Goal: Information Seeking & Learning: Check status

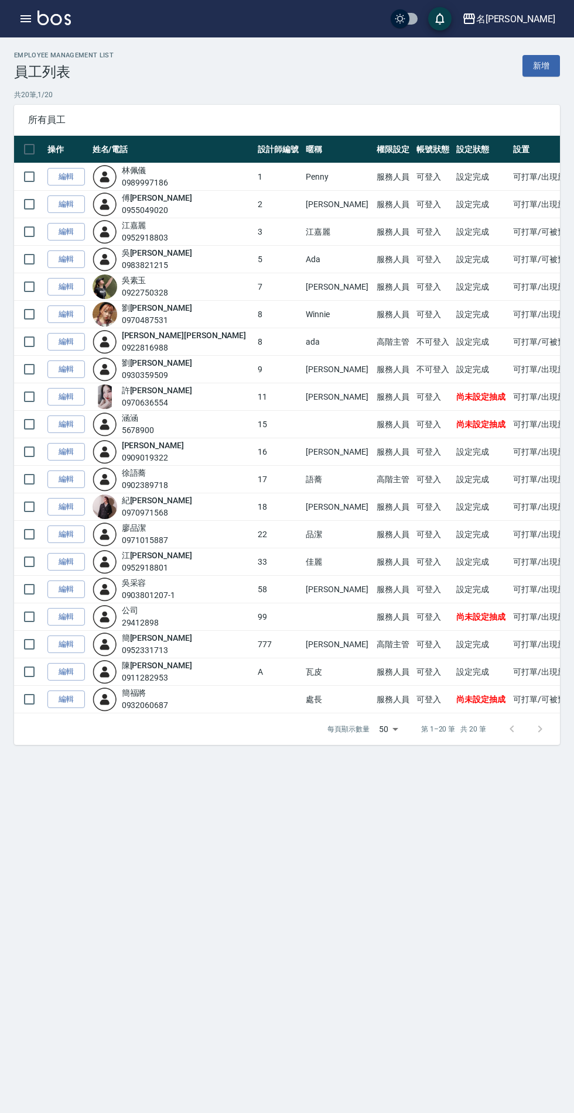
click at [0, 28] on div "名[PERSON_NAME]出" at bounding box center [287, 18] width 574 height 37
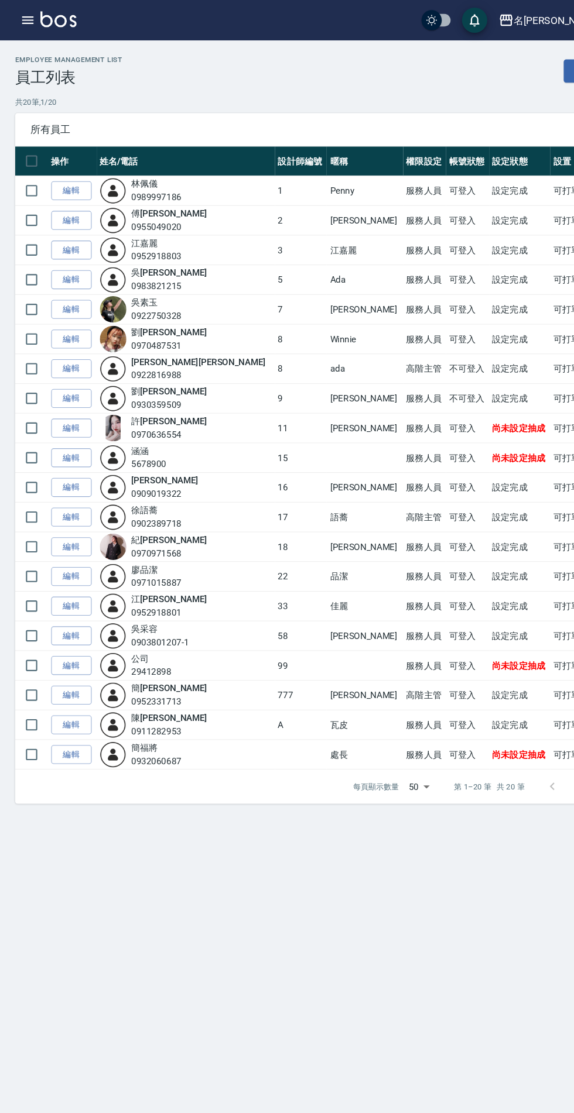
click at [26, 24] on icon "button" at bounding box center [26, 19] width 14 height 14
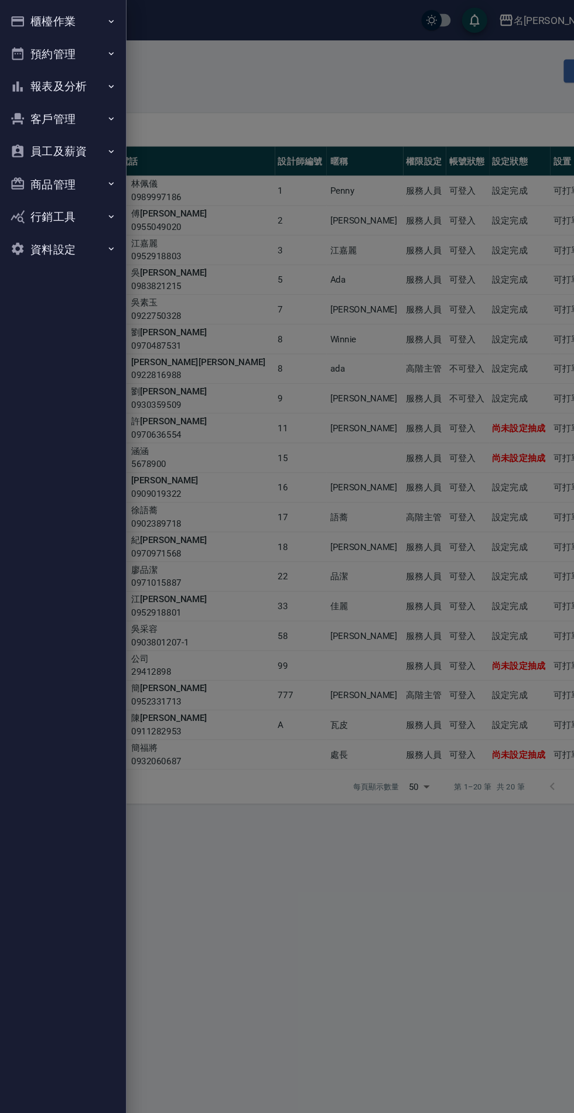
click at [78, 84] on button "報表及分析" at bounding box center [59, 80] width 108 height 30
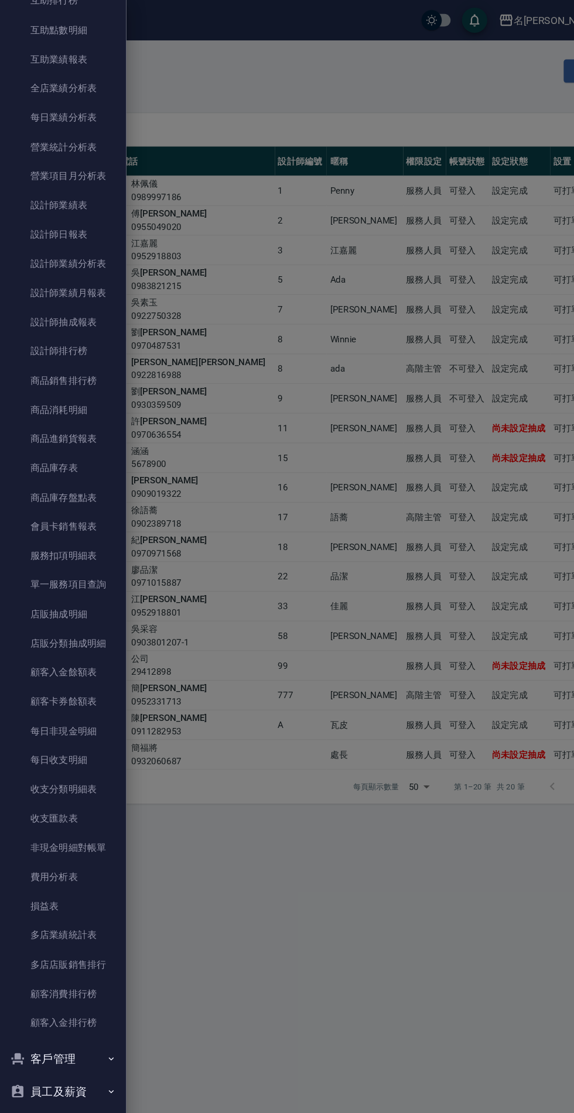
scroll to position [362, 0]
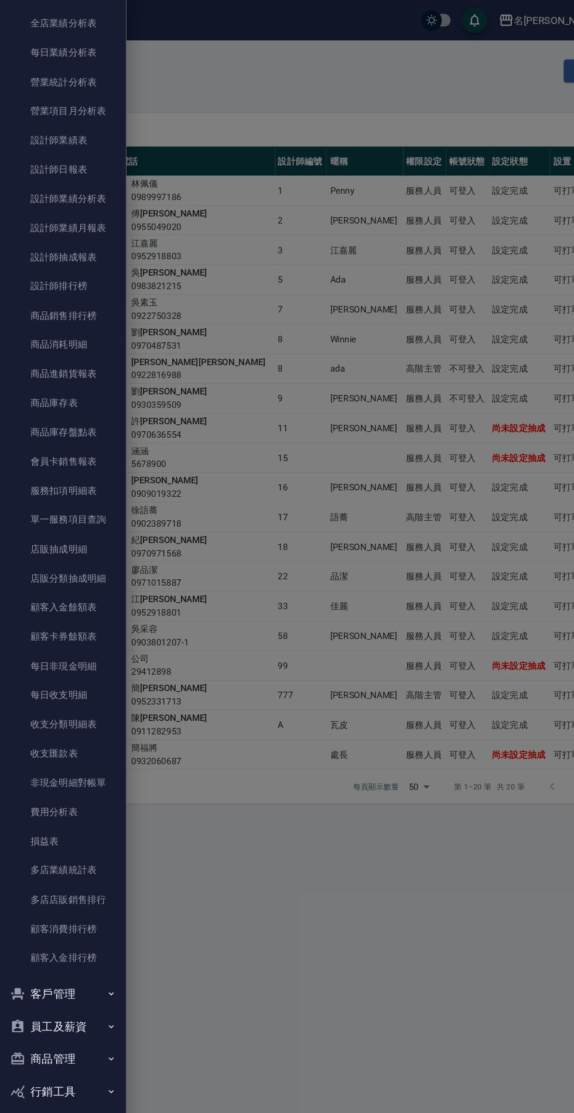
click at [67, 805] on link "多店業績統計表" at bounding box center [59, 806] width 108 height 27
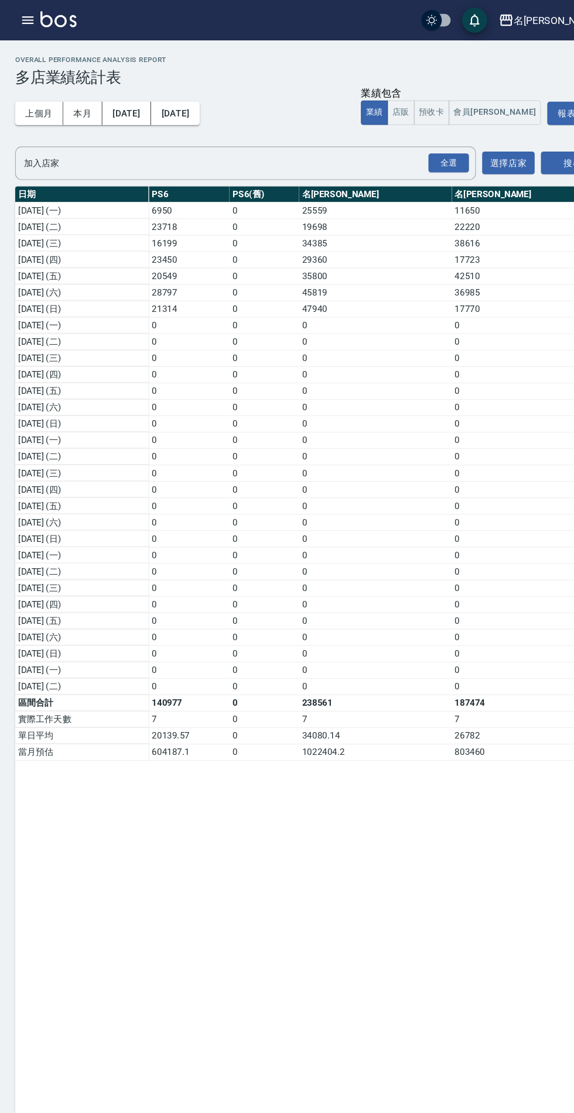
click at [26, 19] on icon "button" at bounding box center [25, 18] width 11 height 7
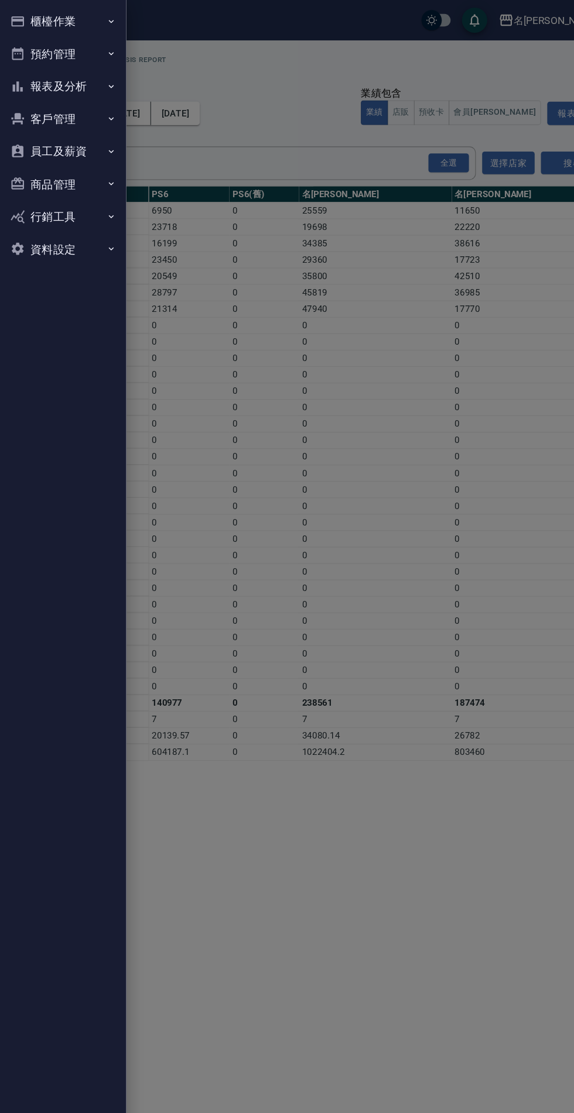
click at [60, 75] on button "報表及分析" at bounding box center [59, 80] width 108 height 30
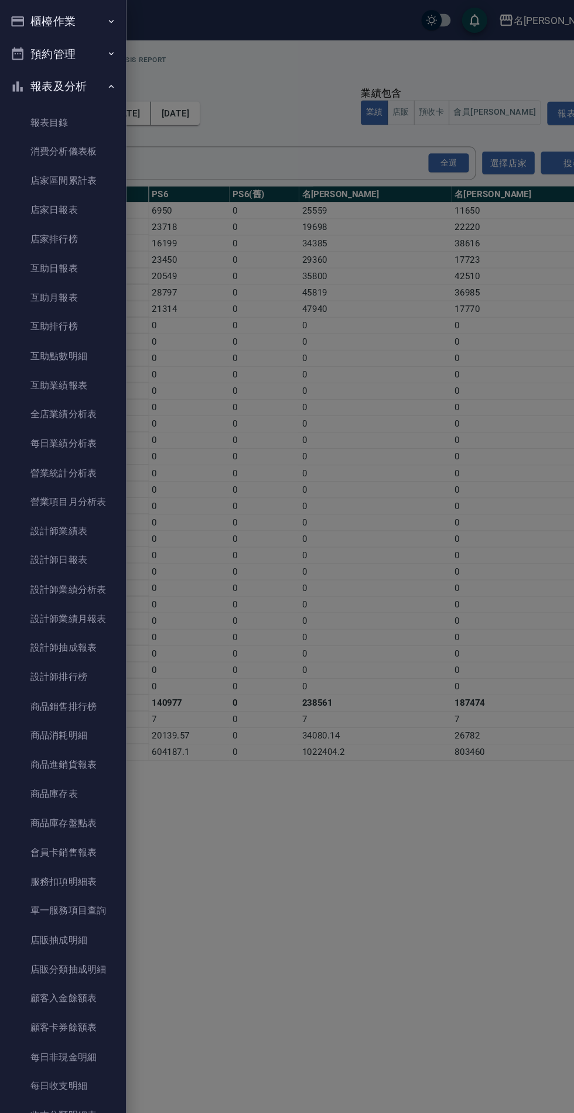
click at [61, 190] on link "店家日報表" at bounding box center [59, 194] width 108 height 27
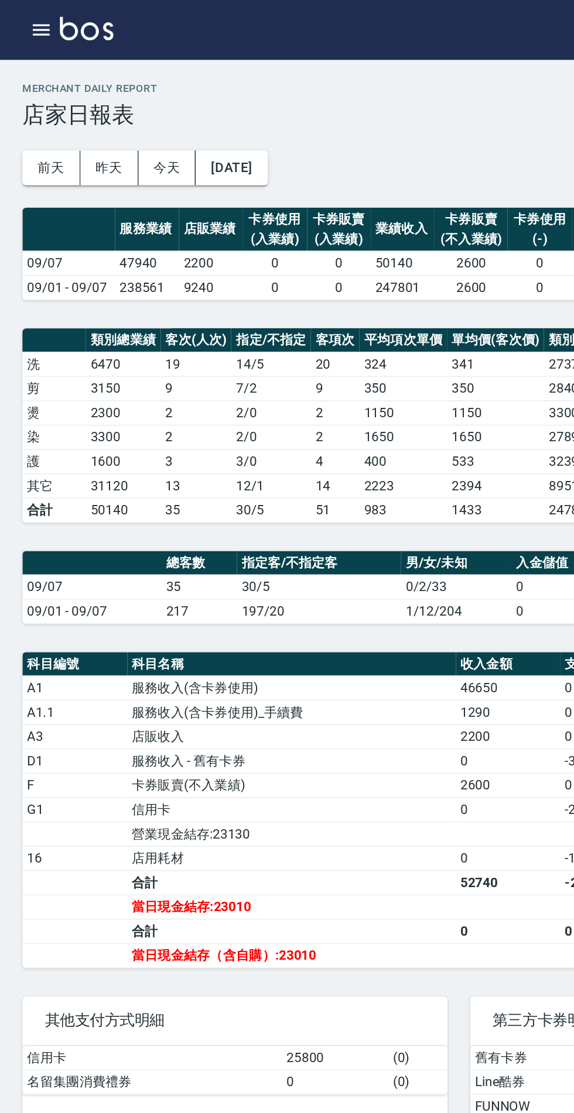
click at [27, 15] on icon "button" at bounding box center [25, 18] width 11 height 7
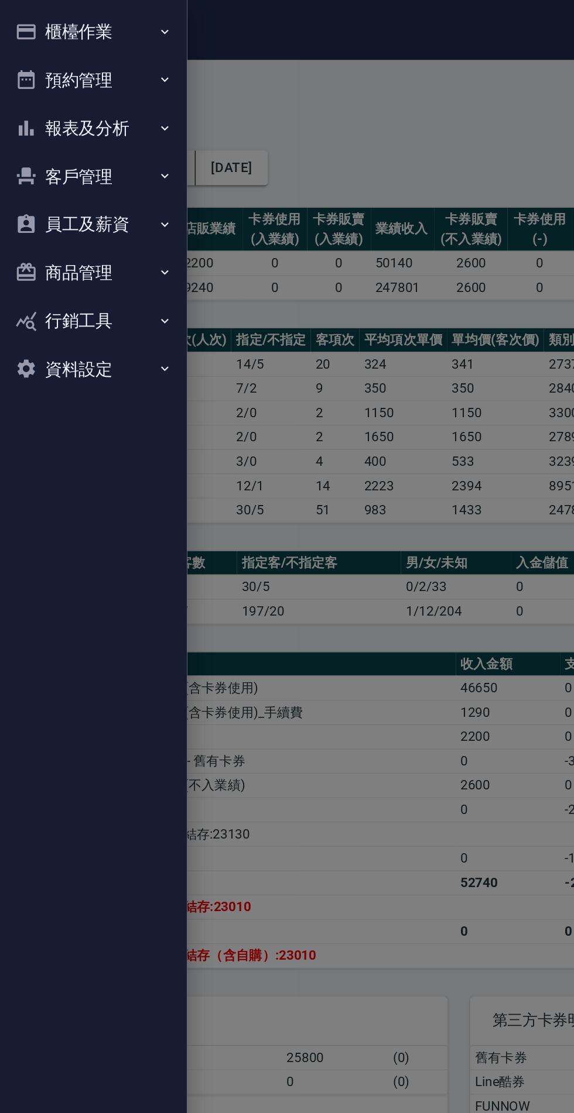
click at [89, 75] on button "報表及分析" at bounding box center [59, 80] width 108 height 30
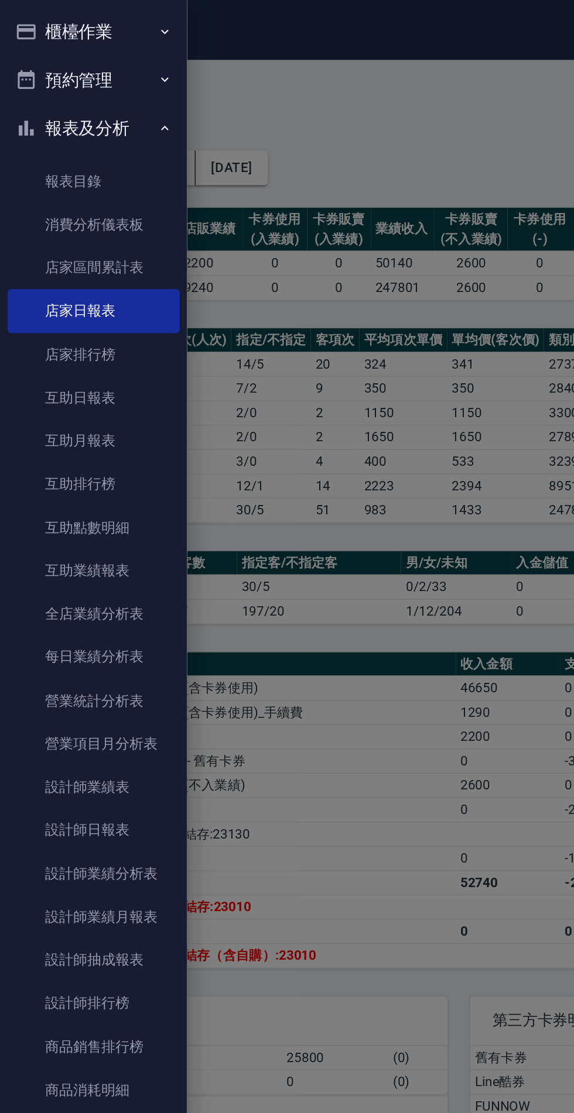
click at [77, 515] on link "設計師日報表" at bounding box center [59, 519] width 108 height 27
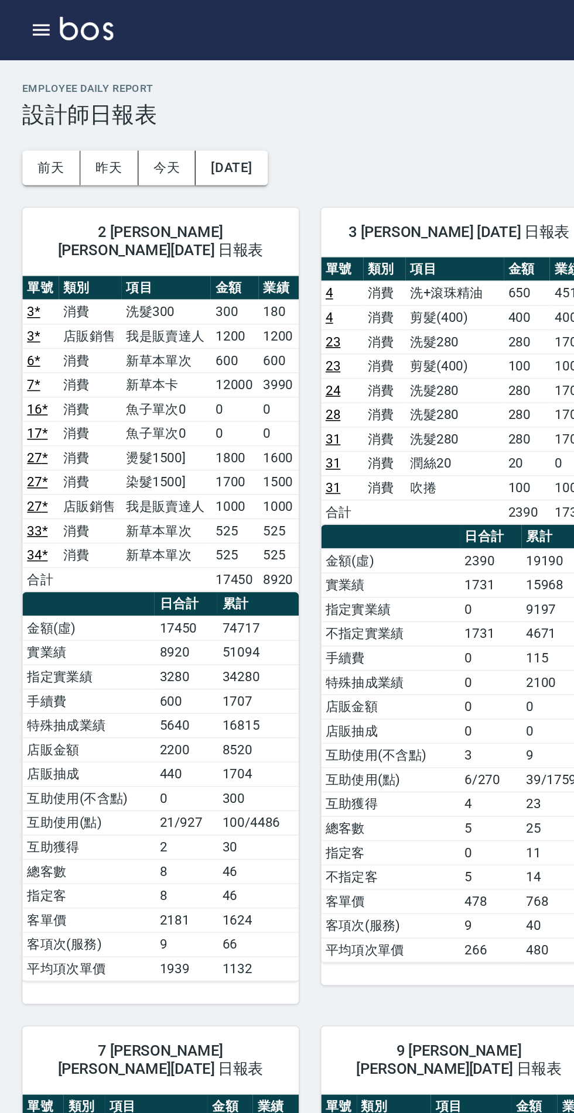
click at [26, 19] on icon "button" at bounding box center [25, 18] width 11 height 7
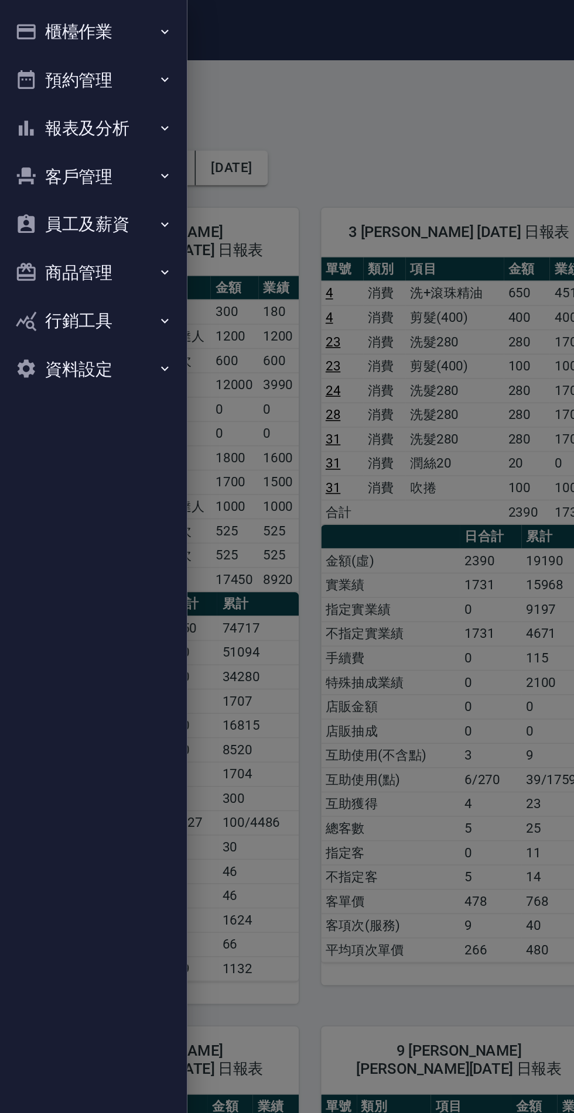
click at [71, 77] on button "報表及分析" at bounding box center [59, 80] width 108 height 30
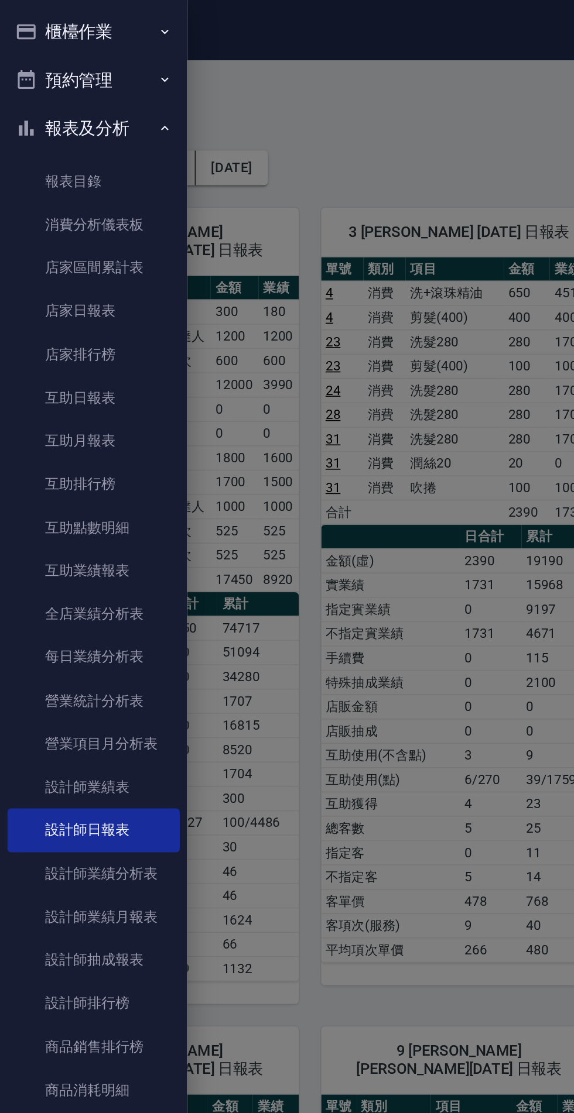
click at [66, 254] on link "互助日報表" at bounding box center [59, 248] width 108 height 27
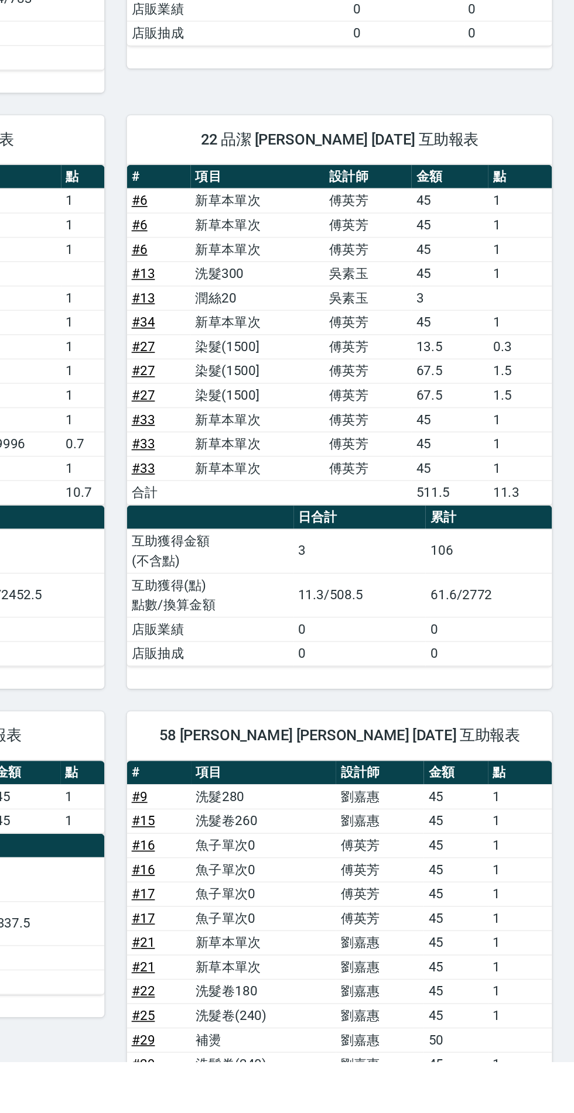
scroll to position [420, 0]
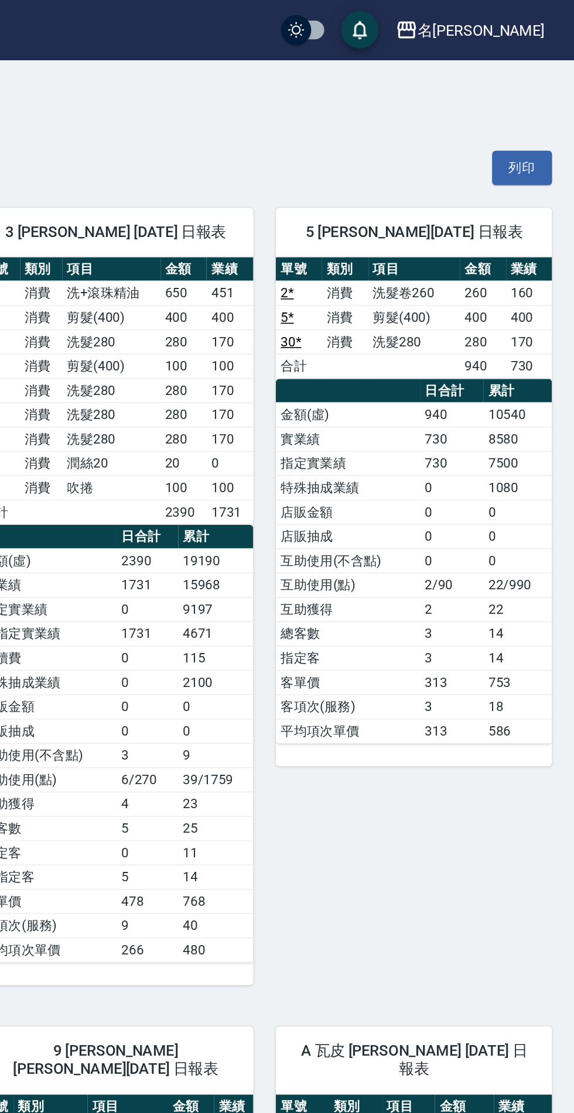
click at [523, 19] on div "名[PERSON_NAME]" at bounding box center [515, 19] width 79 height 15
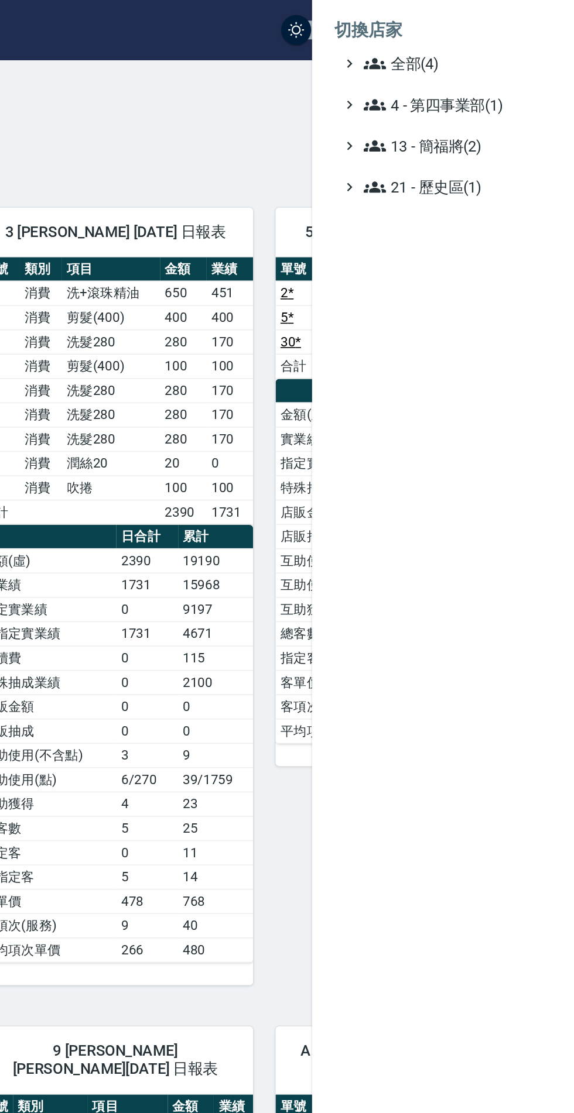
click at [479, 34] on span "全部(4)" at bounding box center [498, 40] width 113 height 14
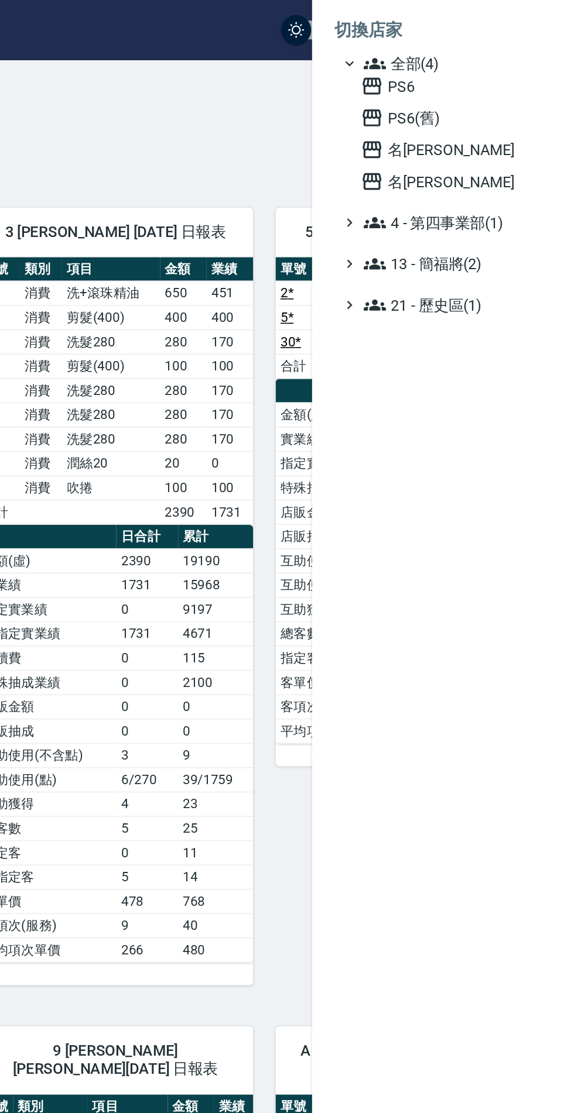
click at [486, 112] on span "名[PERSON_NAME]" at bounding box center [497, 114] width 115 height 14
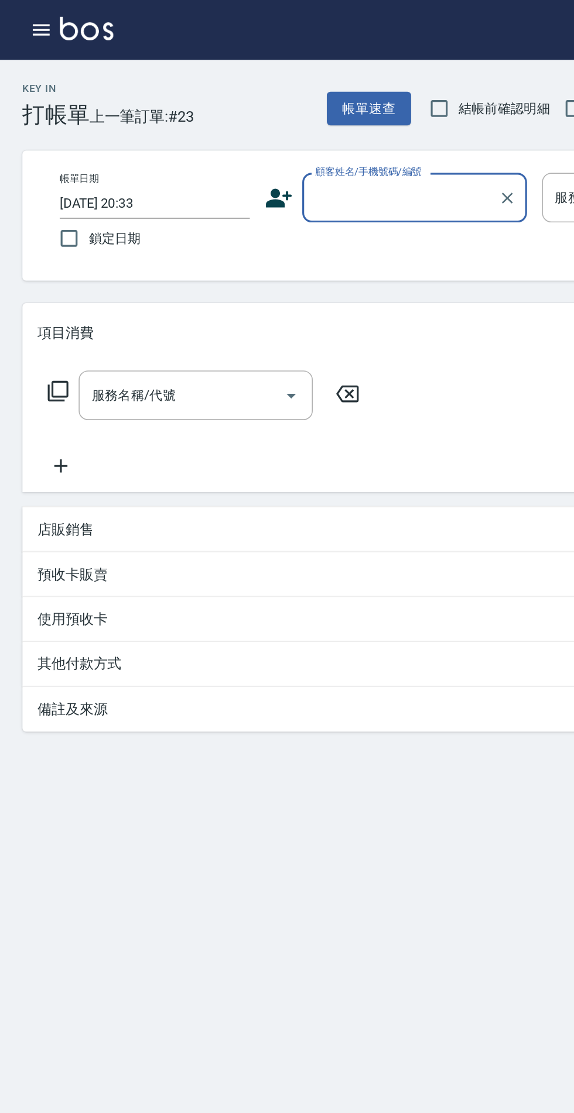
click at [23, 19] on icon "button" at bounding box center [25, 18] width 11 height 7
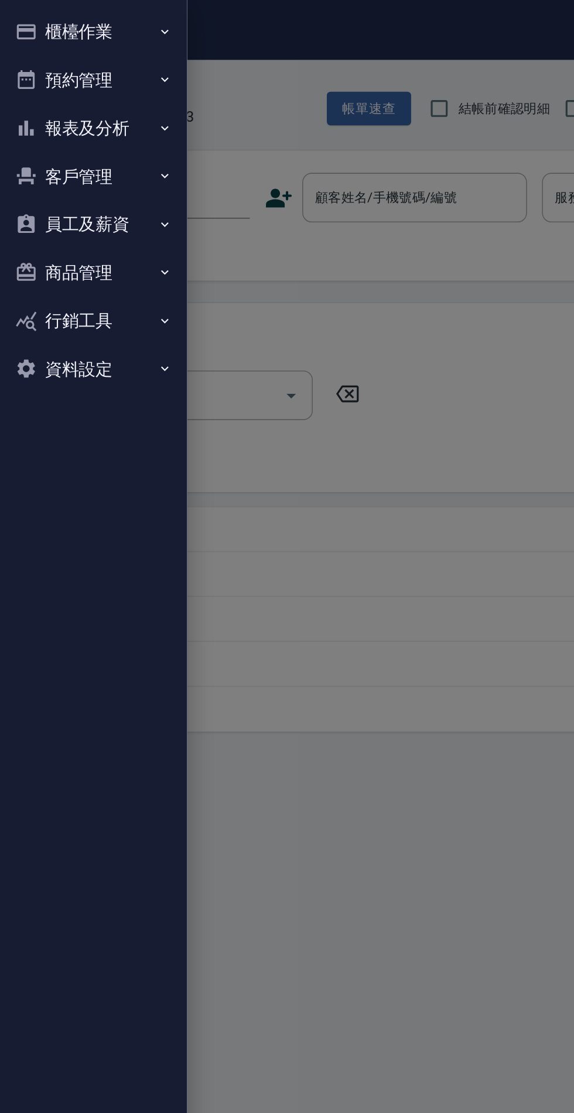
click at [83, 75] on button "報表及分析" at bounding box center [59, 80] width 108 height 30
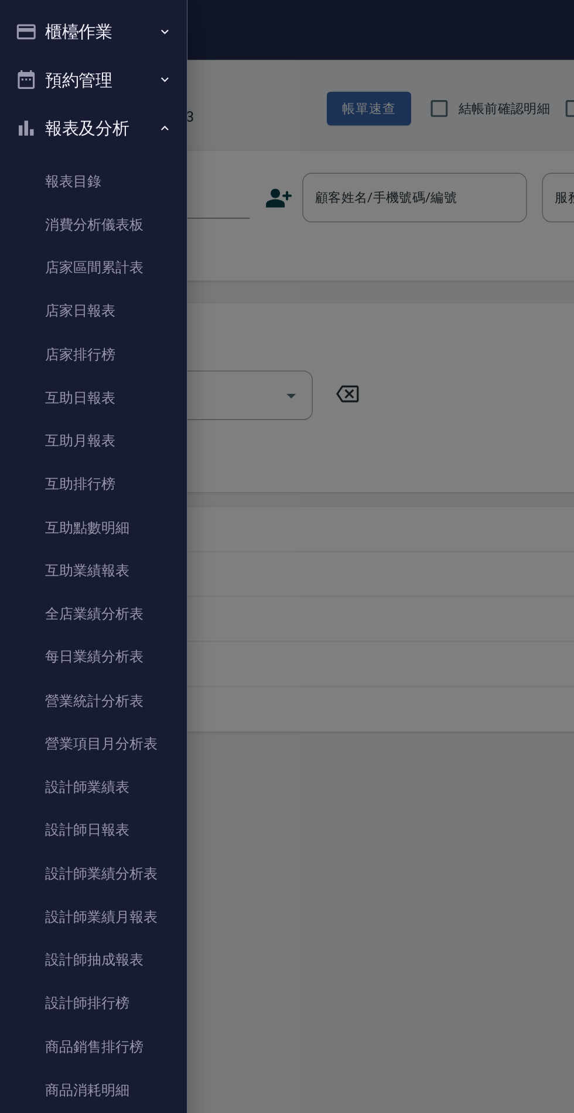
click at [73, 196] on link "店家日報表" at bounding box center [59, 194] width 108 height 27
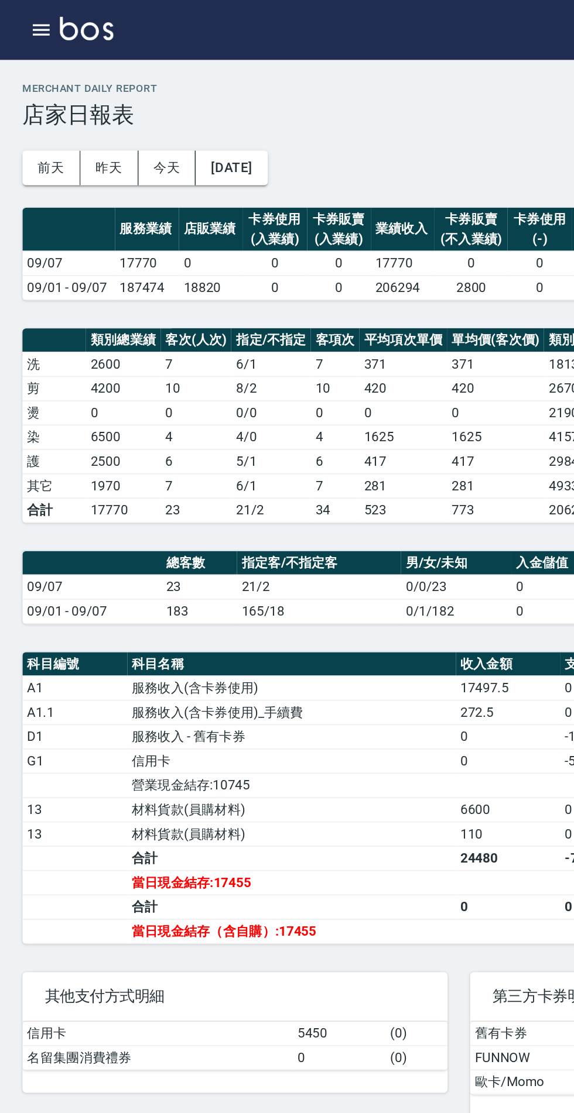
click at [20, 16] on icon "button" at bounding box center [26, 19] width 14 height 14
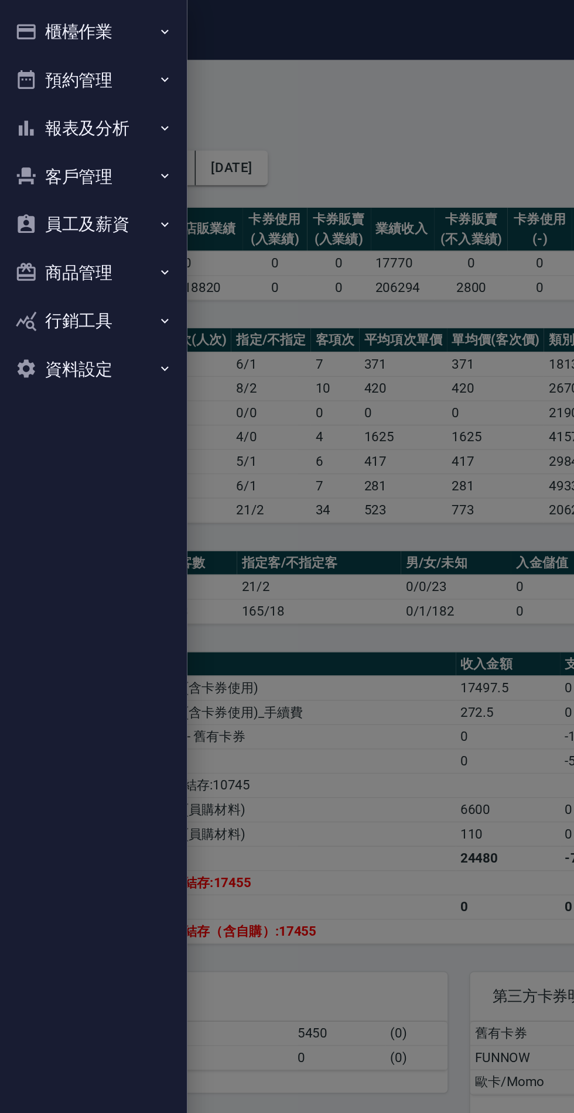
click at [61, 79] on button "報表及分析" at bounding box center [59, 80] width 108 height 30
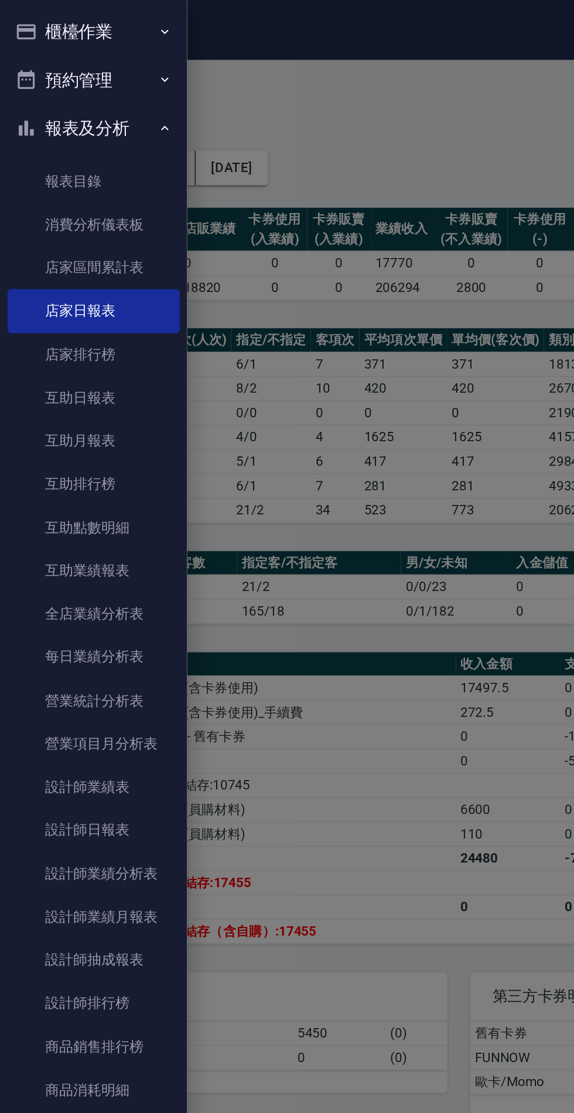
click at [72, 517] on link "設計師日報表" at bounding box center [59, 519] width 108 height 27
